Goal: Task Accomplishment & Management: Manage account settings

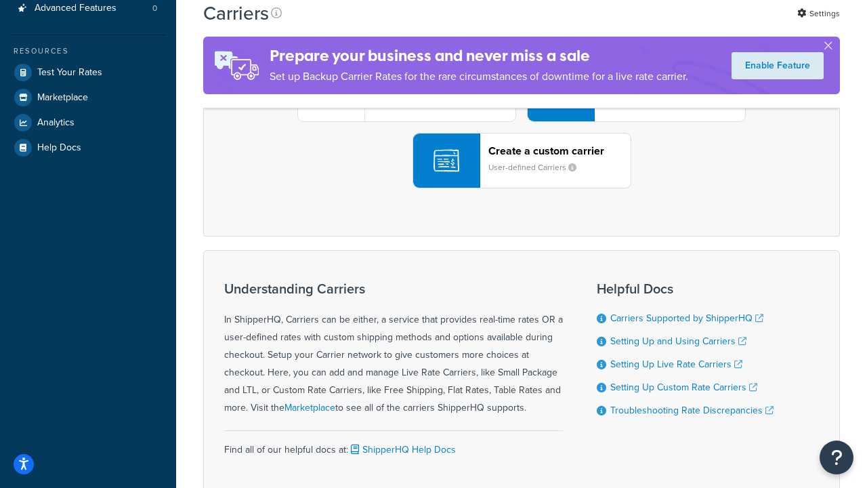
click at [522, 188] on div "UPS® Published daily rates FedEx List rates USPS Online rates See all live rate…" at bounding box center [521, 94] width 608 height 188
click at [674, 24] on header "FedEx" at bounding box center [674, 18] width 142 height 13
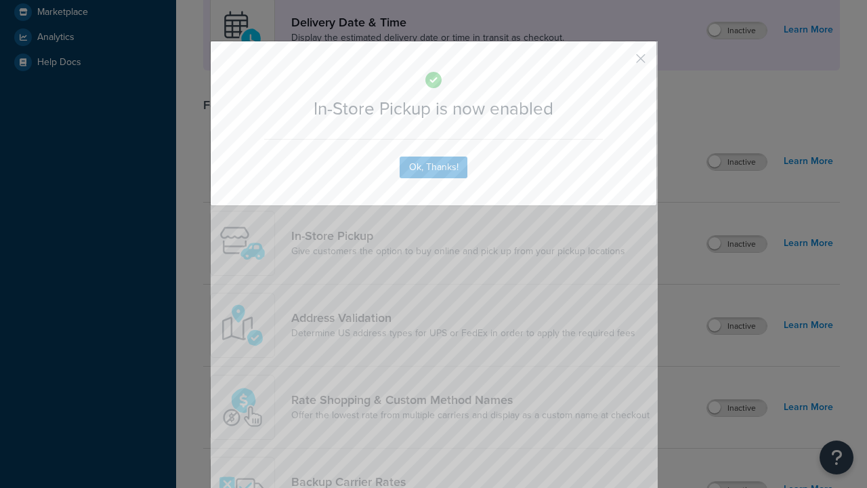
click at [621, 63] on button "button" at bounding box center [620, 63] width 3 height 3
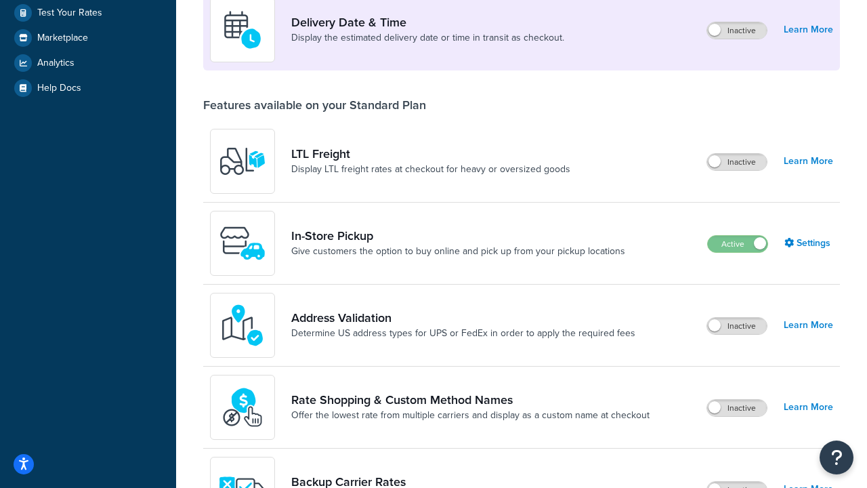
scroll to position [329, 0]
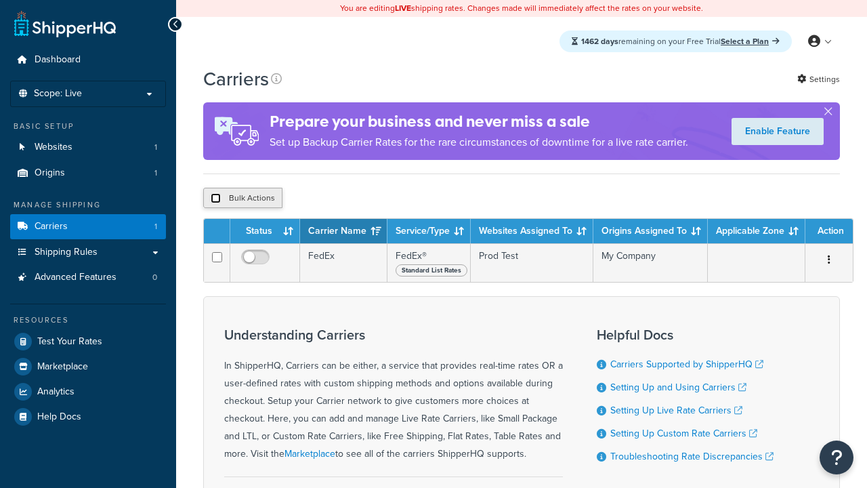
click at [215, 200] on input "checkbox" at bounding box center [216, 198] width 10 height 10
checkbox input "true"
click at [0, 0] on button "Delete" at bounding box center [0, 0] width 0 height 0
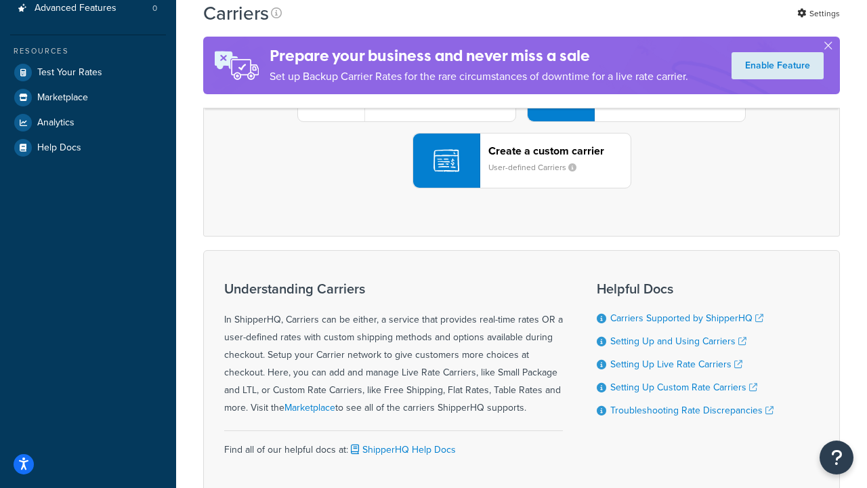
click at [522, 188] on div "UPS® Published daily rates FedEx List rates USPS Online rates See all live rate…" at bounding box center [521, 94] width 608 height 188
click at [522, 177] on div "Create a custom carrier User-defined Carriers" at bounding box center [559, 160] width 142 height 33
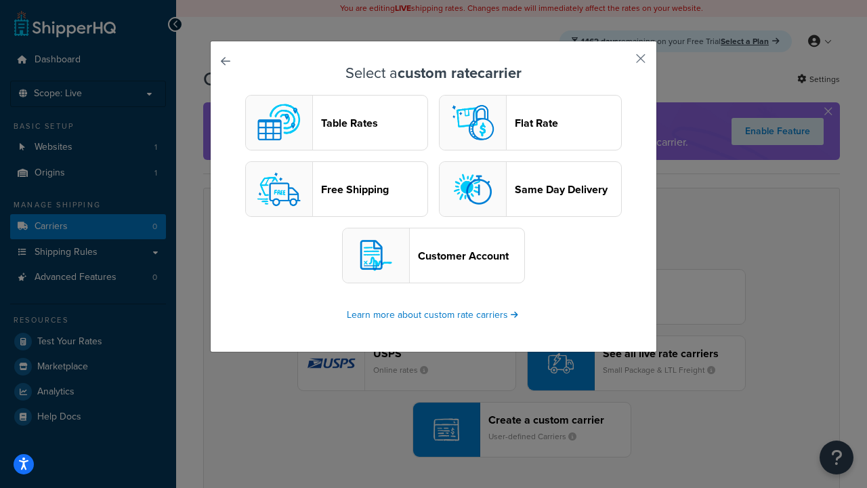
click at [337, 123] on header "Table Rates" at bounding box center [374, 123] width 106 height 13
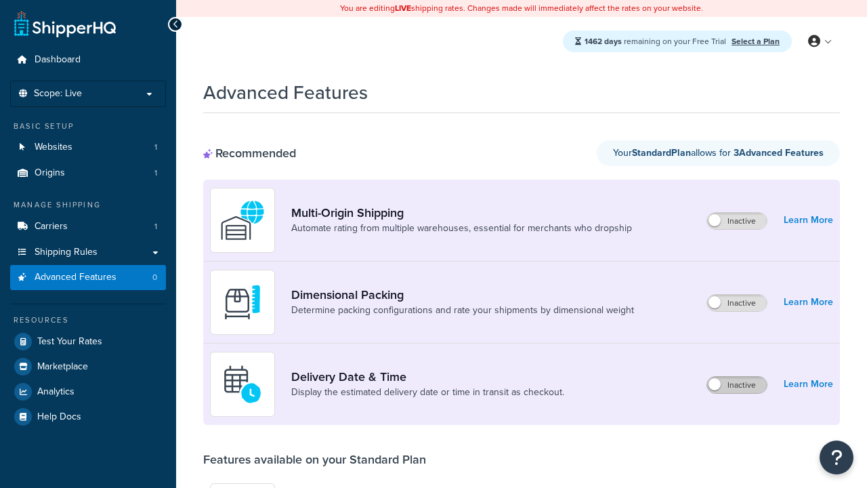
click at [737, 385] on label "Inactive" at bounding box center [737, 385] width 60 height 16
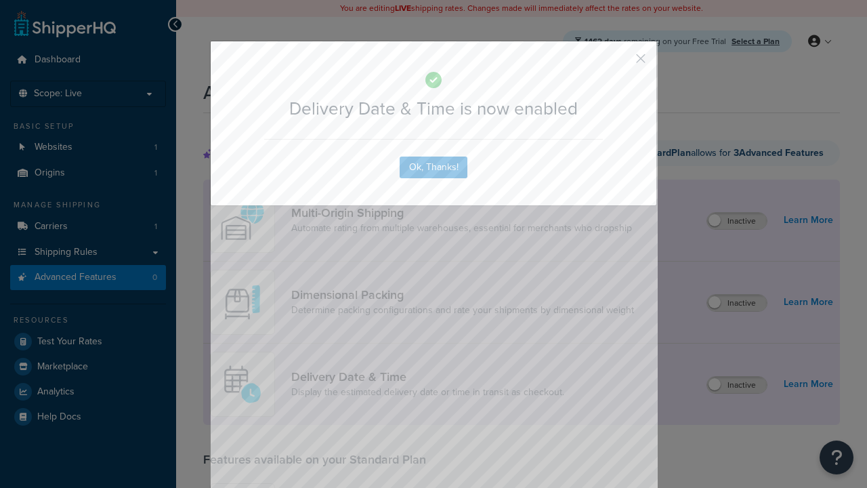
click at [621, 62] on button "button" at bounding box center [620, 63] width 3 height 3
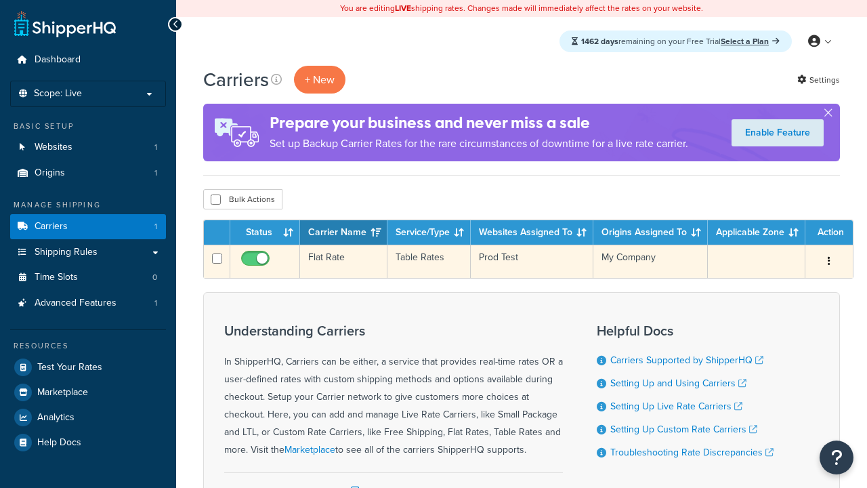
click at [344, 262] on td "Flat Rate" at bounding box center [343, 261] width 87 height 33
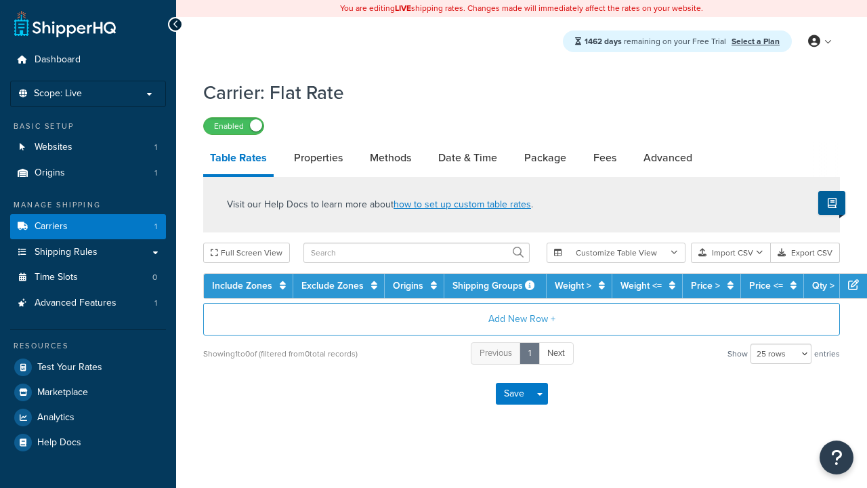
select select "25"
click at [467, 159] on link "Date & Time" at bounding box center [468, 158] width 72 height 33
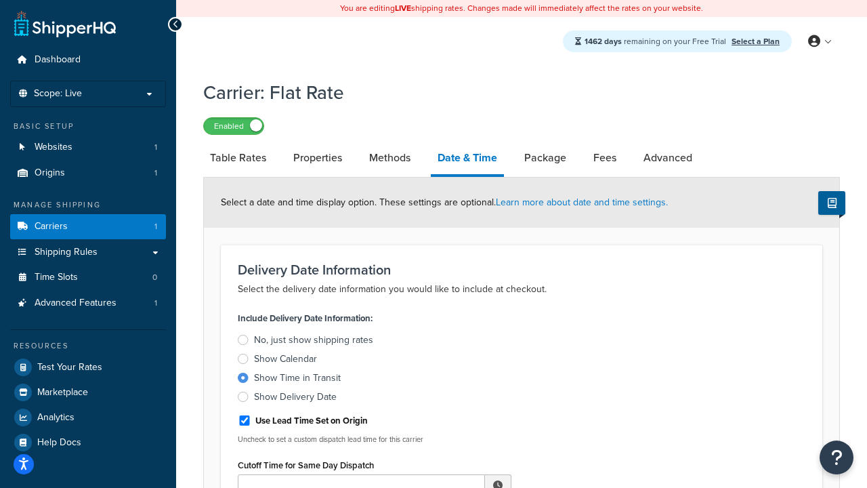
click at [297, 380] on div "Show Time in Transit" at bounding box center [297, 378] width 87 height 14
click at [0, 0] on input "Show Time in Transit" at bounding box center [0, 0] width 0 height 0
type input "11:00 AM"
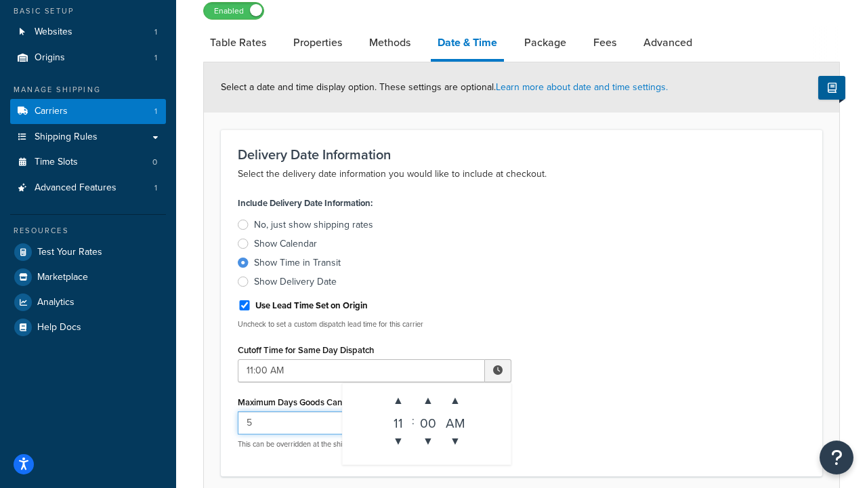
type input "5"
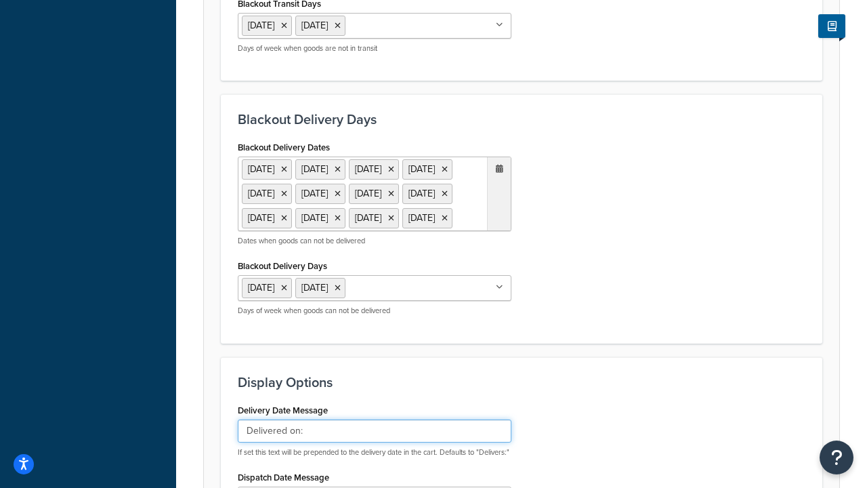
type input "Delivered on:"
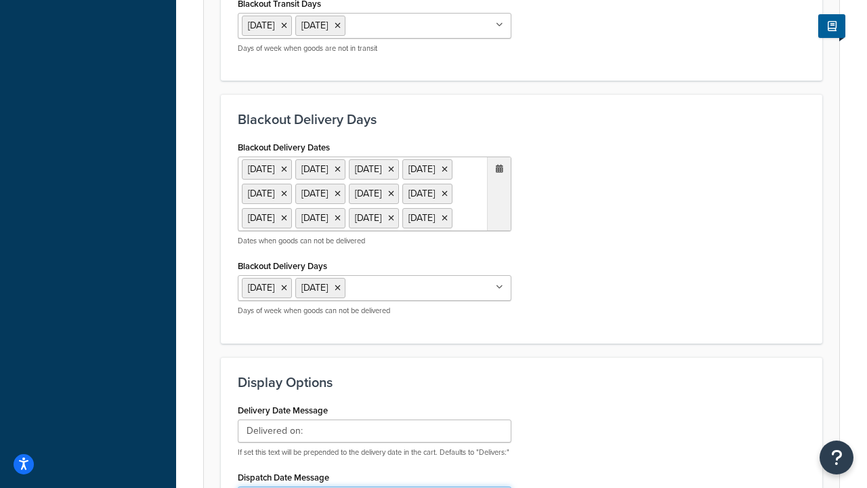
type input "Default Dispatch Message"
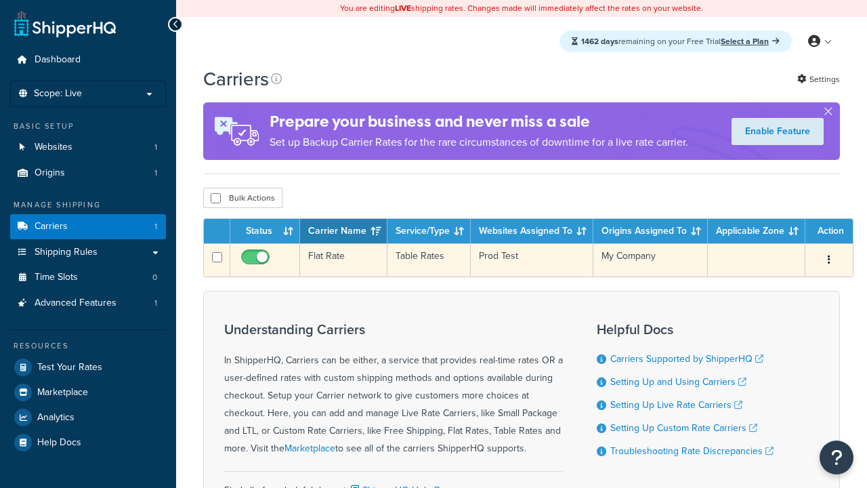
click at [344, 260] on td "Flat Rate" at bounding box center [343, 259] width 87 height 33
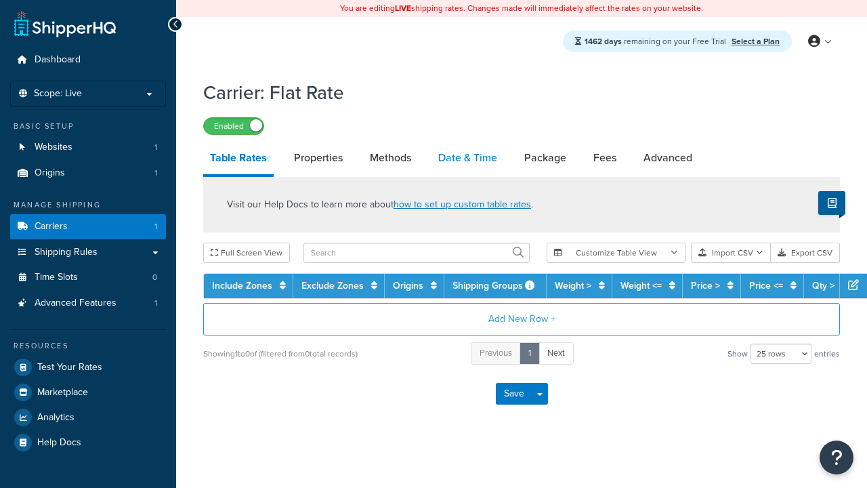
click at [467, 159] on link "Date & Time" at bounding box center [468, 158] width 72 height 33
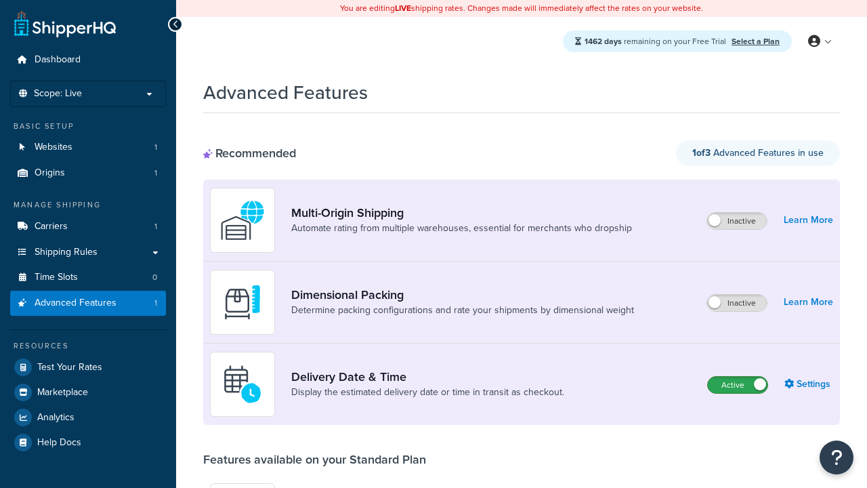
click at [738, 385] on label "Active" at bounding box center [738, 385] width 60 height 16
